Goal: Find specific page/section: Find specific page/section

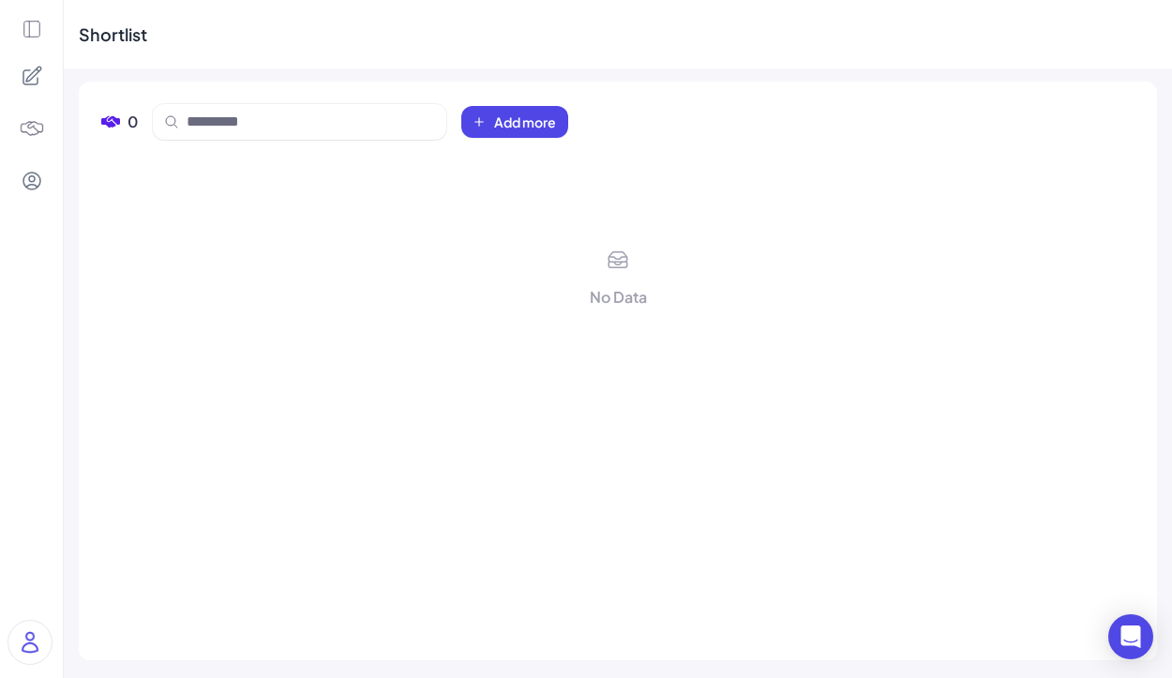
click at [632, 224] on div "No Data" at bounding box center [617, 396] width 1033 height 483
